Goal: Check status: Check status

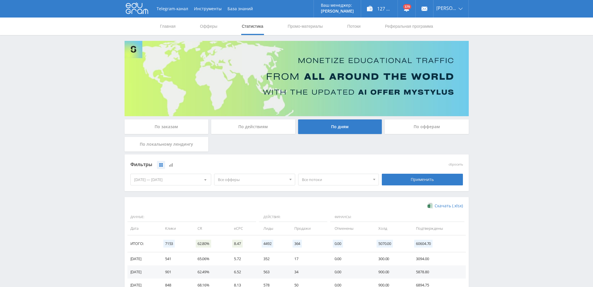
scroll to position [94, 0]
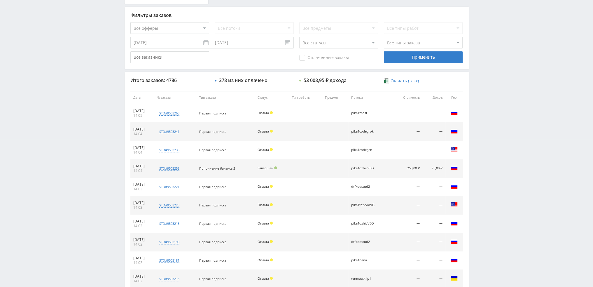
scroll to position [202, 0]
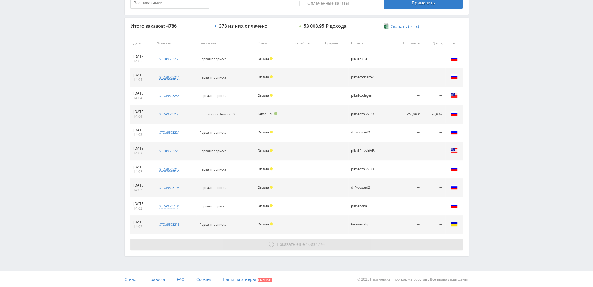
click at [254, 247] on button "Показать ещё 10 из 4776" at bounding box center [296, 244] width 332 height 12
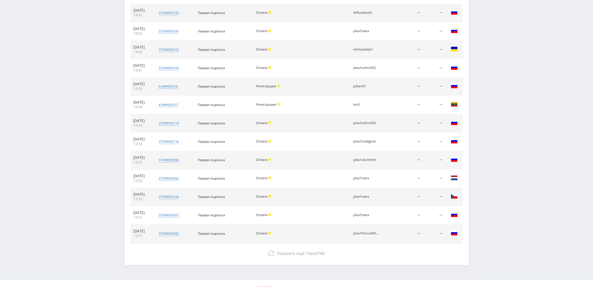
scroll to position [377, 0]
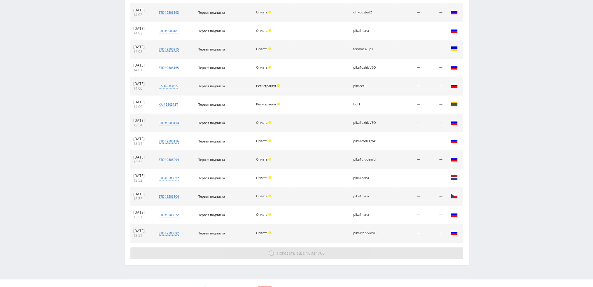
click at [289, 253] on span "Показать ещё" at bounding box center [291, 253] width 28 height 6
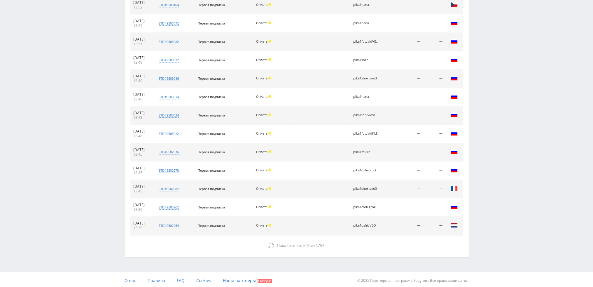
scroll to position [568, 0]
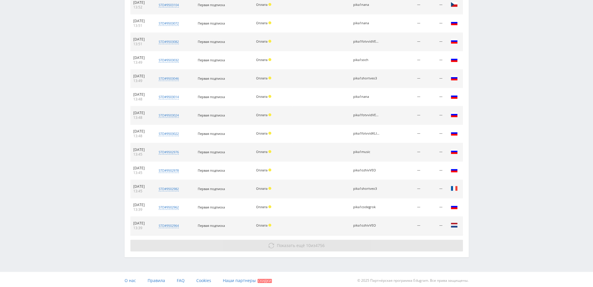
click at [289, 243] on span "Показать ещё" at bounding box center [291, 245] width 28 height 6
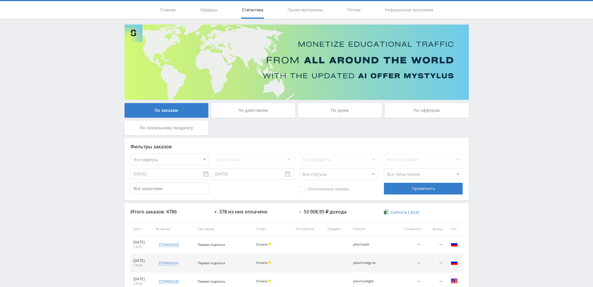
scroll to position [14, 0]
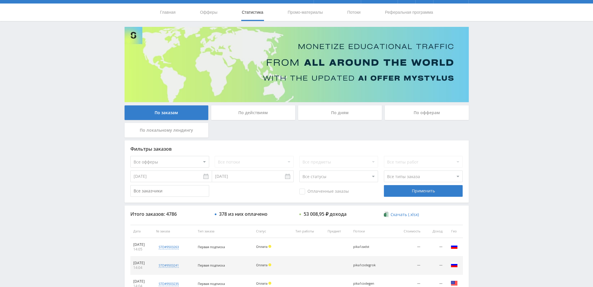
click at [331, 112] on div "По дням" at bounding box center [340, 112] width 84 height 15
click at [0, 0] on input "По дням" at bounding box center [0, 0] width 0 height 0
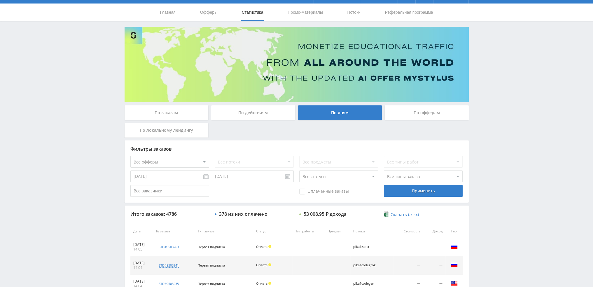
scroll to position [0, 0]
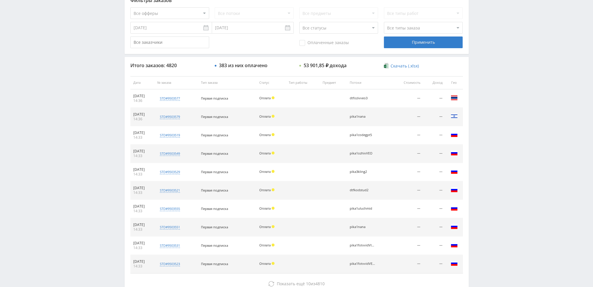
scroll to position [175, 0]
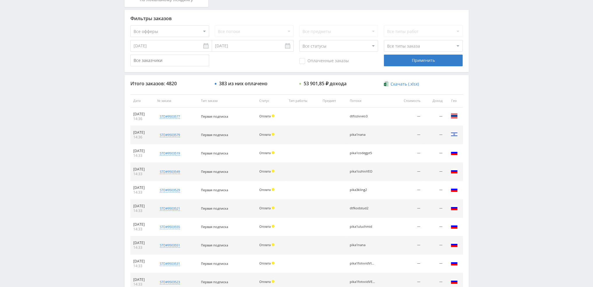
scroll to position [202, 0]
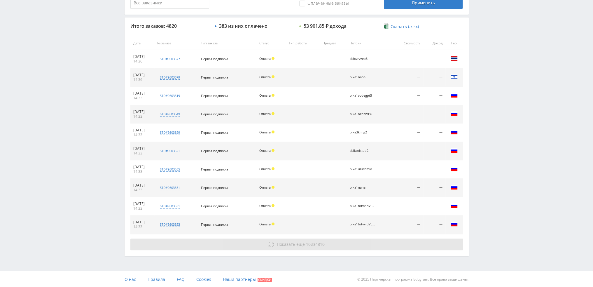
click at [294, 243] on span "Показать ещё" at bounding box center [291, 244] width 28 height 6
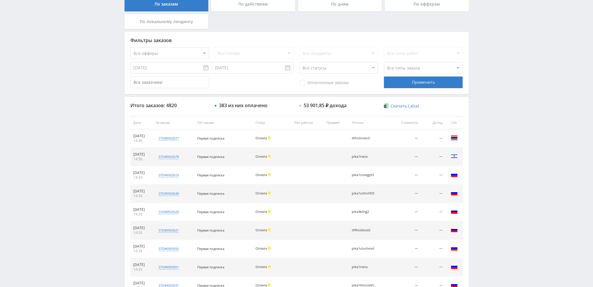
scroll to position [0, 0]
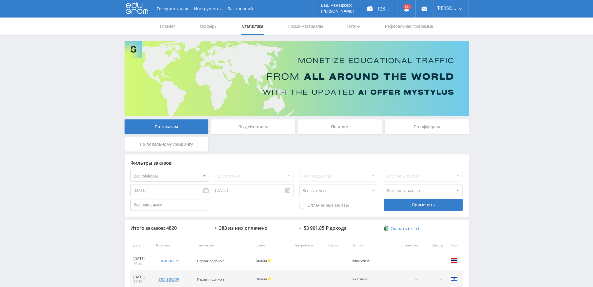
click at [334, 130] on div "По дням" at bounding box center [340, 126] width 84 height 15
click at [0, 0] on input "По дням" at bounding box center [0, 0] width 0 height 0
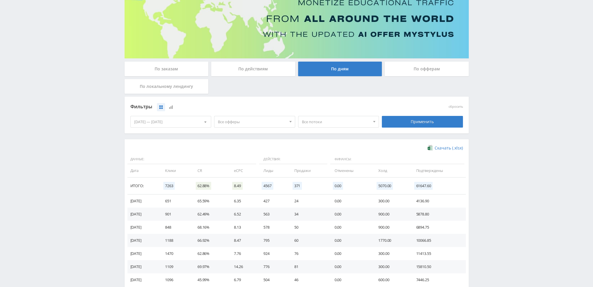
scroll to position [87, 0]
